Goal: Navigation & Orientation: Go to known website

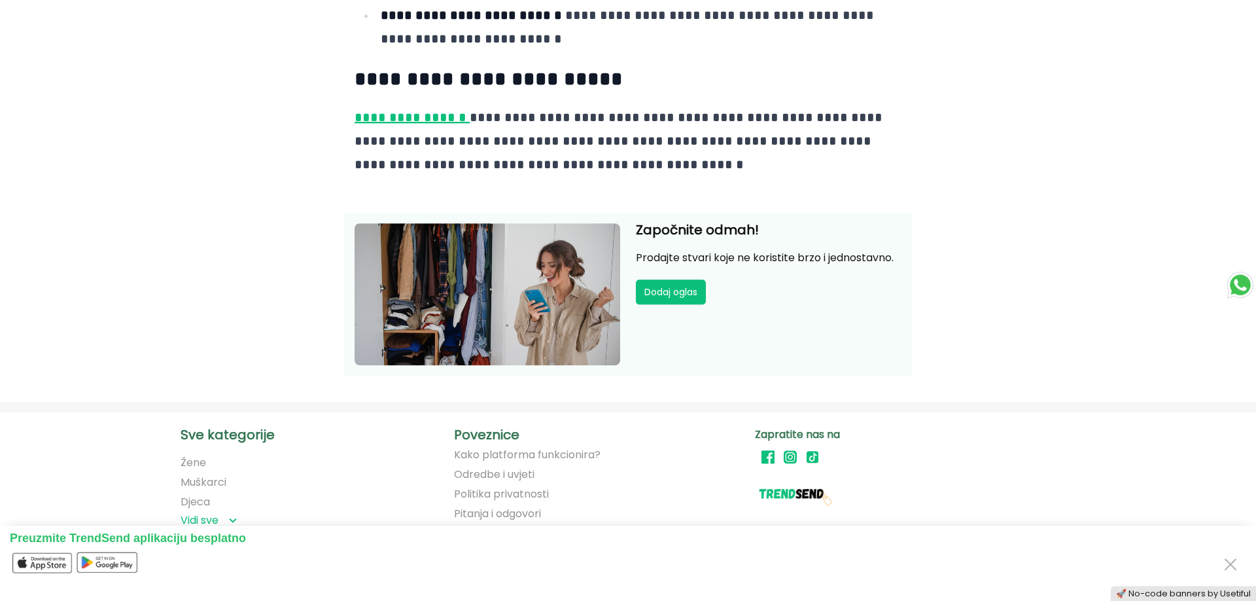
scroll to position [2794, 0]
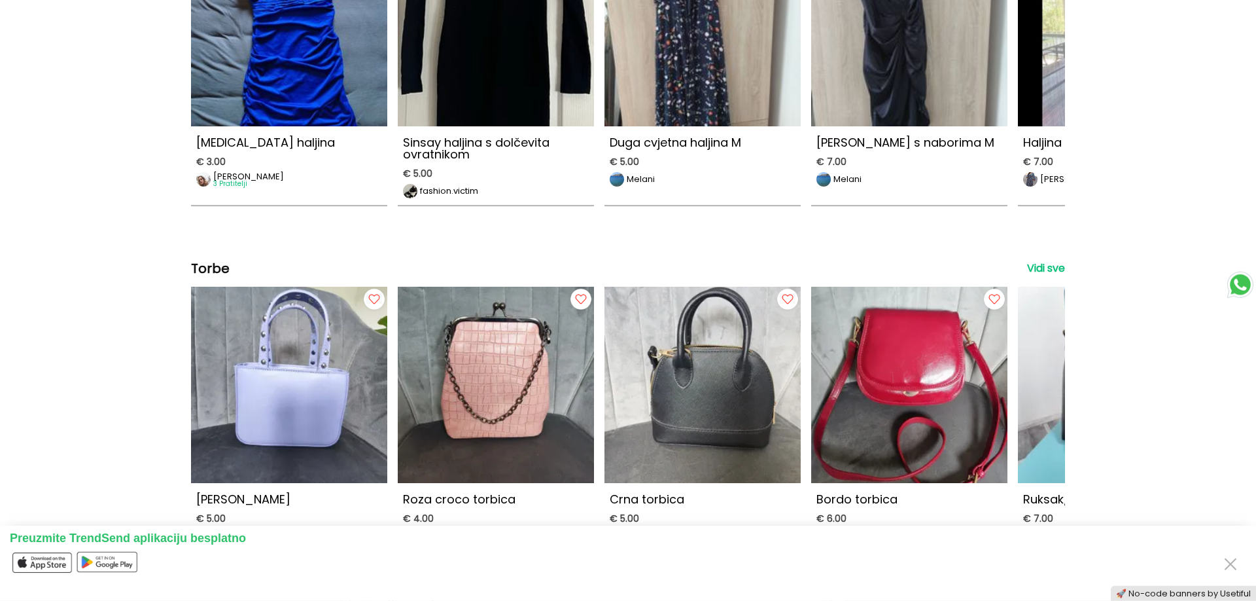
scroll to position [801, 0]
